Goal: Task Accomplishment & Management: Manage account settings

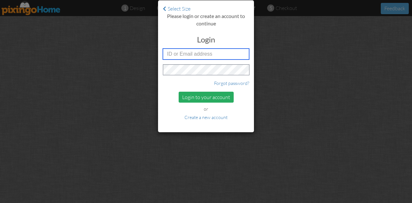
type input "[EMAIL_ADDRESS][DOMAIN_NAME]"
click at [214, 102] on div "Login to your account" at bounding box center [206, 97] width 55 height 11
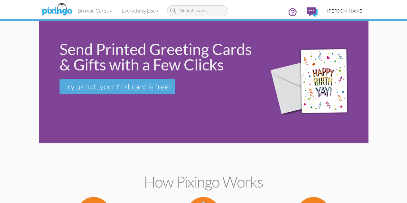
click at [364, 11] on span "[PERSON_NAME]" at bounding box center [345, 10] width 36 height 5
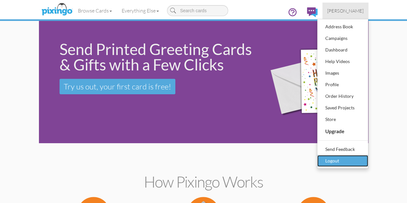
click at [362, 157] on div "Logout" at bounding box center [343, 161] width 38 height 10
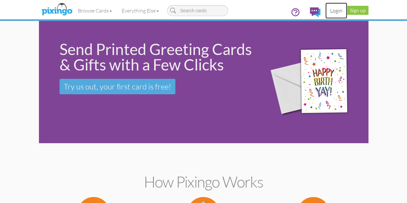
click at [347, 8] on link "Login" at bounding box center [337, 11] width 22 height 16
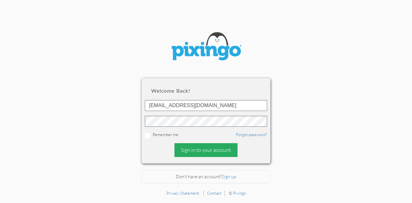
click at [205, 148] on div "Sign in to your account" at bounding box center [206, 150] width 63 height 14
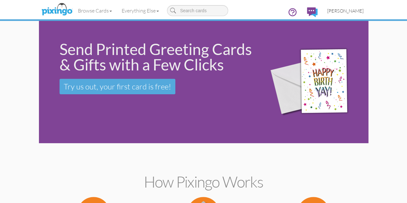
click at [364, 13] on span "[PERSON_NAME]" at bounding box center [345, 10] width 36 height 5
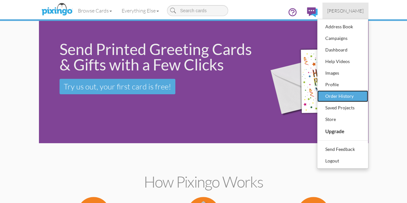
click at [362, 94] on div "Order History" at bounding box center [343, 96] width 38 height 10
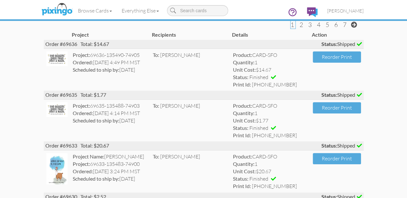
scroll to position [44, 0]
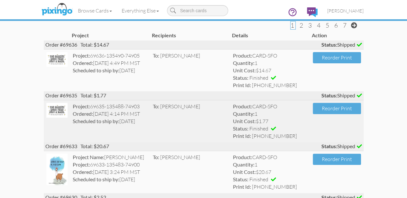
click at [46, 114] on img at bounding box center [57, 110] width 22 height 15
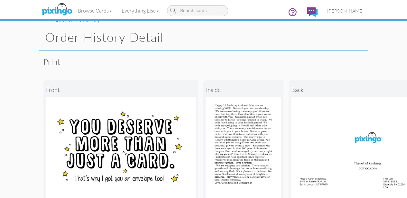
scroll to position [0, 0]
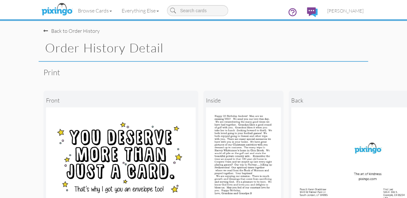
click at [43, 30] on span at bounding box center [45, 30] width 5 height 5
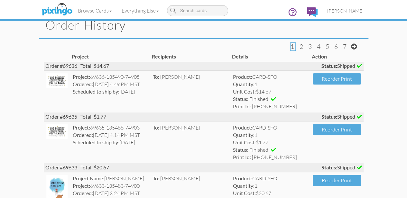
scroll to position [23, 0]
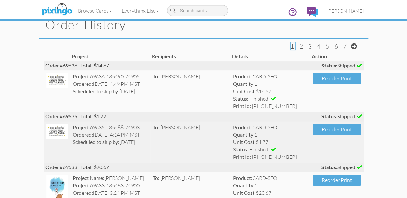
click at [73, 137] on strong "Ordered:" at bounding box center [83, 135] width 20 height 6
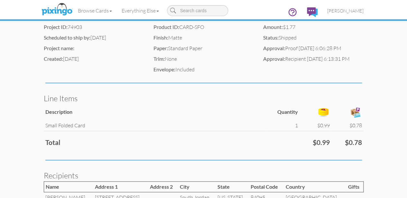
scroll to position [208, 0]
click at [364, 9] on span "[PERSON_NAME]" at bounding box center [345, 10] width 36 height 5
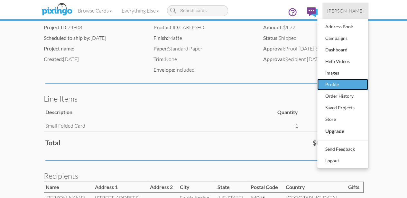
click at [362, 87] on div "Profile" at bounding box center [343, 85] width 38 height 10
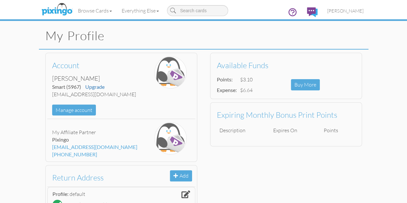
scroll to position [10, 0]
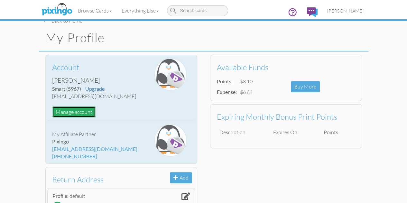
click at [52, 112] on button "Manage account" at bounding box center [74, 112] width 44 height 11
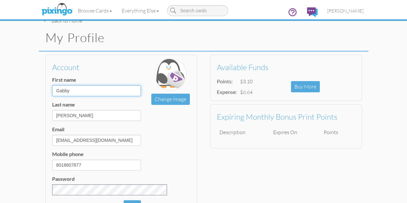
drag, startPoint x: 40, startPoint y: 89, endPoint x: 0, endPoint y: 101, distance: 41.9
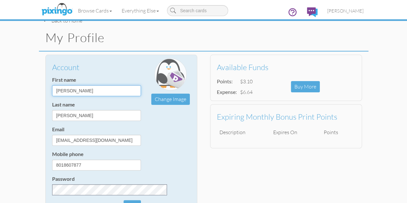
type input "[PERSON_NAME]"
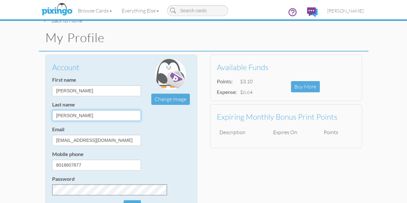
click at [52, 117] on input "[PERSON_NAME]" at bounding box center [96, 115] width 89 height 11
type input "F"
type input "[PERSON_NAME]"
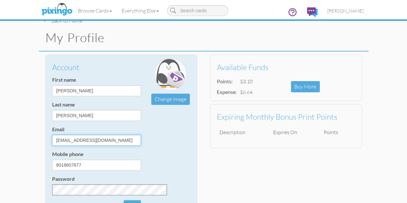
click at [123, 144] on input "[EMAIL_ADDRESS][DOMAIN_NAME]" at bounding box center [96, 140] width 89 height 11
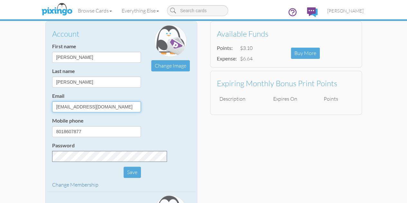
scroll to position [49, 0]
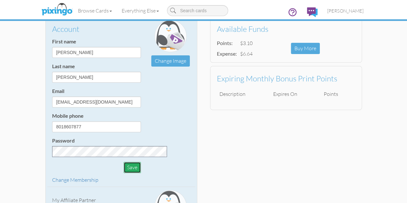
click at [124, 167] on button "Save" at bounding box center [132, 167] width 17 height 11
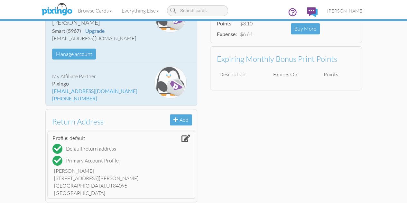
scroll to position [76, 0]
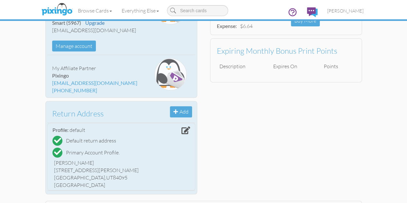
click at [54, 162] on div "[PERSON_NAME]" at bounding box center [121, 162] width 135 height 7
click at [54, 161] on div "[PERSON_NAME]" at bounding box center [121, 162] width 135 height 7
click at [184, 130] on span at bounding box center [186, 131] width 9 height 8
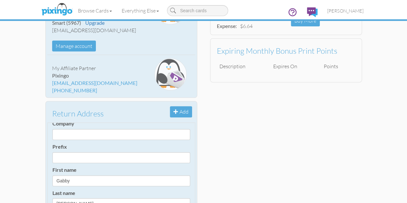
scroll to position [34, 0]
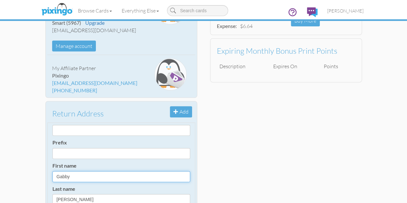
click at [52, 175] on input "Gabby" at bounding box center [121, 176] width 138 height 11
type input "G"
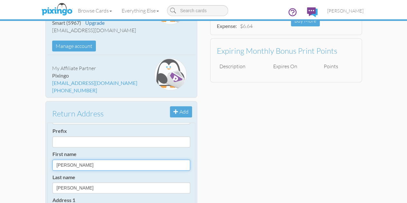
scroll to position [46, 0]
type input "[PERSON_NAME]"
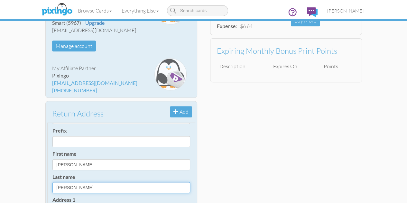
click at [52, 186] on input "[PERSON_NAME]" at bounding box center [121, 187] width 138 height 11
type input "F"
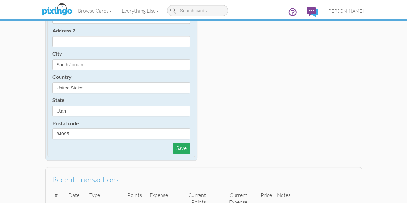
scroll to position [203, 0]
type input "[PERSON_NAME]"
click at [177, 143] on button "Save" at bounding box center [181, 147] width 17 height 11
click at [177, 146] on button "Save" at bounding box center [181, 147] width 17 height 11
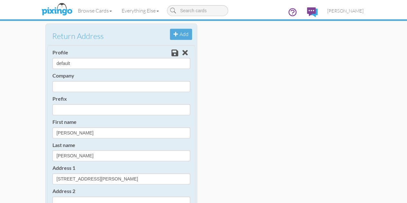
scroll to position [154, 0]
click at [172, 52] on span at bounding box center [175, 53] width 7 height 8
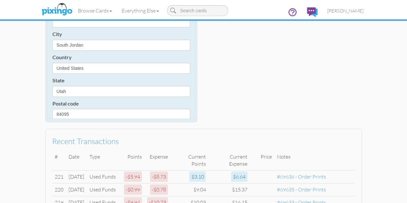
scroll to position [112, 0]
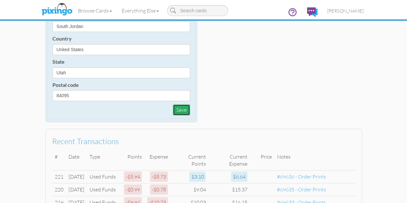
click at [176, 108] on button "Save" at bounding box center [181, 109] width 17 height 11
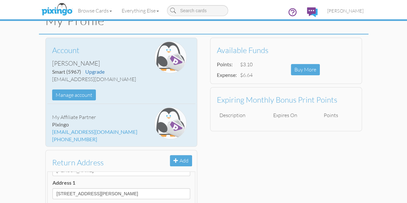
scroll to position [0, 0]
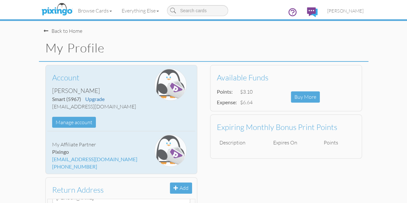
click at [127, 82] on div "Account [PERSON_NAME] Smart (5967) Upgrade [EMAIL_ADDRESS][DOMAIN_NAME] Manage …" at bounding box center [96, 98] width 99 height 59
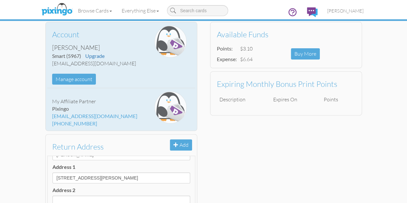
scroll to position [48, 0]
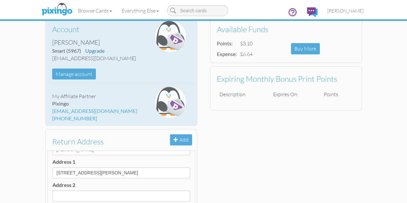
click at [82, 105] on div "Pixingo" at bounding box center [96, 103] width 89 height 7
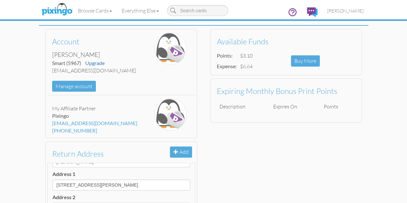
scroll to position [0, 0]
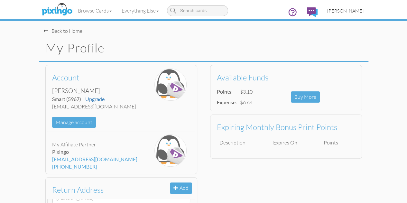
click at [364, 10] on span "[PERSON_NAME]" at bounding box center [345, 10] width 36 height 5
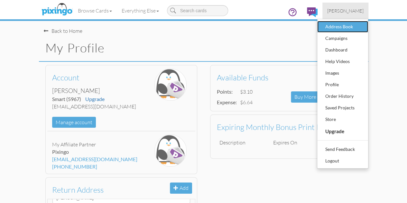
click at [362, 29] on div "Address Book" at bounding box center [343, 27] width 38 height 10
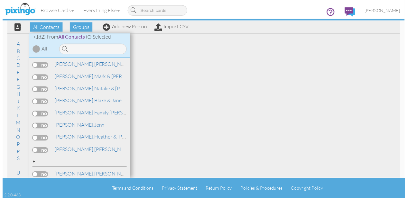
scroll to position [745, 0]
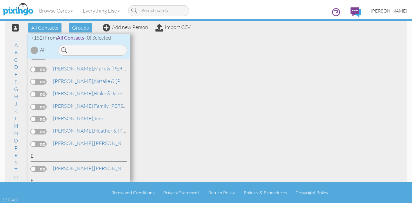
click at [390, 11] on span "[PERSON_NAME]" at bounding box center [389, 10] width 36 height 5
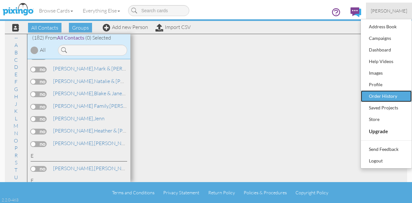
click at [377, 96] on div "Order History" at bounding box center [386, 96] width 38 height 10
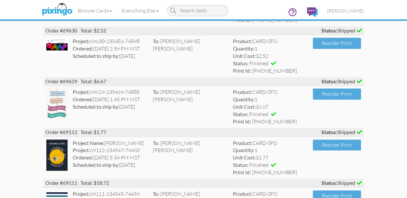
scroll to position [212, 0]
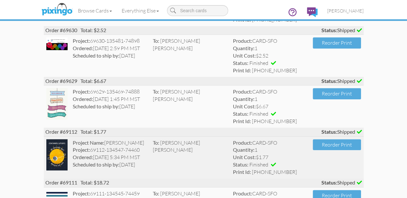
click at [177, 154] on td "To: [PERSON_NAME] [PERSON_NAME]" at bounding box center [190, 158] width 80 height 42
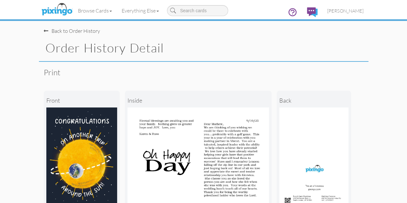
click at [44, 31] on div "Back to Order History" at bounding box center [72, 30] width 56 height 7
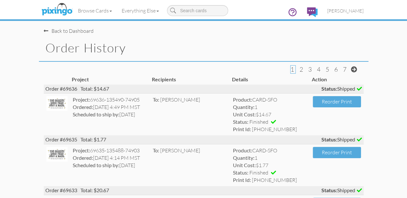
click at [44, 31] on div "Back to Dashboard" at bounding box center [69, 30] width 50 height 7
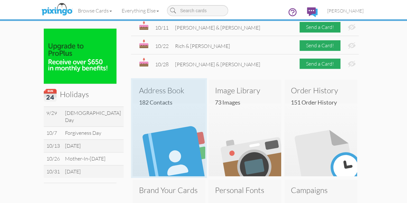
scroll to position [137, 0]
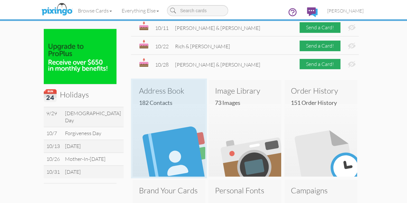
click at [160, 116] on img at bounding box center [169, 140] width 73 height 73
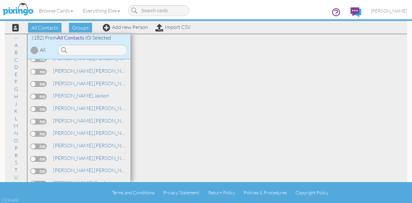
scroll to position [1428, 0]
click at [78, 117] on link "[PERSON_NAME] & [PERSON_NAME]" at bounding box center [115, 121] width 127 height 8
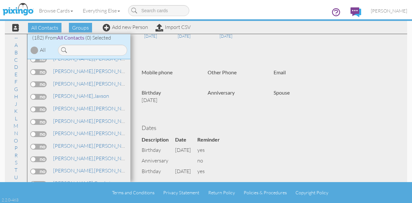
scroll to position [114, 0]
